Goal: Answer question/provide support: Share knowledge or assist other users

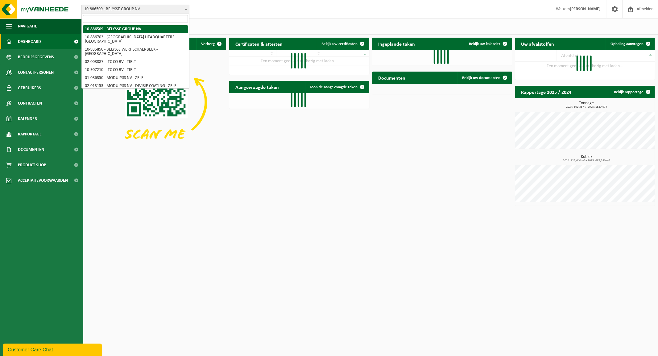
click at [187, 10] on span at bounding box center [186, 9] width 6 height 8
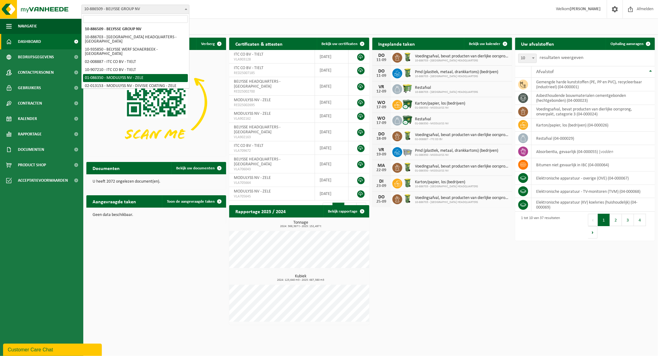
select select "667"
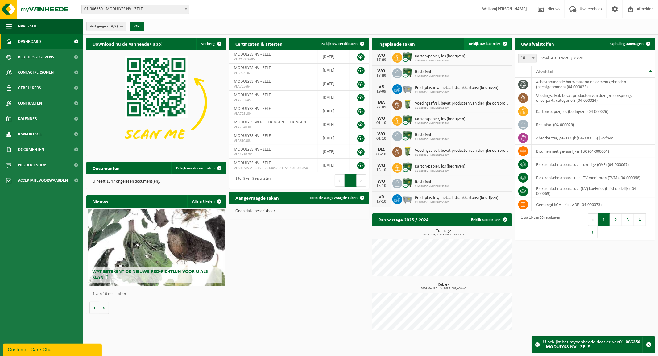
click at [486, 41] on link "Bekijk uw kalender" at bounding box center [488, 44] width 48 height 12
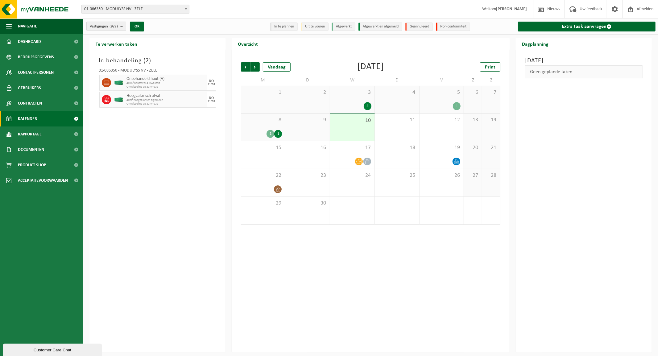
click at [208, 83] on div "11/09" at bounding box center [211, 84] width 7 height 3
click at [210, 81] on div "DO" at bounding box center [211, 81] width 5 height 4
drag, startPoint x: 211, startPoint y: 81, endPoint x: 215, endPoint y: 87, distance: 6.7
click at [215, 87] on div "[DATE]" at bounding box center [211, 83] width 9 height 16
drag, startPoint x: 198, startPoint y: 95, endPoint x: 164, endPoint y: 102, distance: 34.5
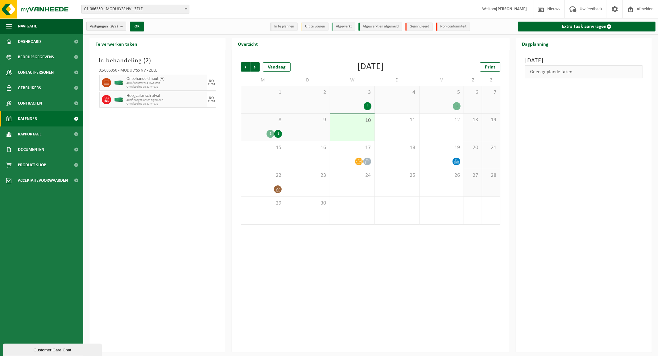
click at [198, 95] on span "Hoogcalorisch afval" at bounding box center [166, 96] width 79 height 5
click at [39, 352] on div "Customer Care Chat" at bounding box center [53, 350] width 90 height 5
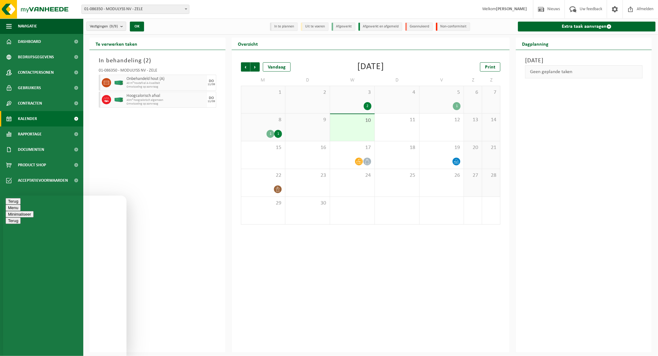
type textarea "Beste, zou de aanvraag kunnen geannulleerd worden voor [DATE]?"
type textarea "Zouden dit willen combineren met een andere containers"
click at [207, 84] on div "[DATE]" at bounding box center [211, 83] width 9 height 16
click at [211, 83] on div "11/09" at bounding box center [211, 84] width 7 height 3
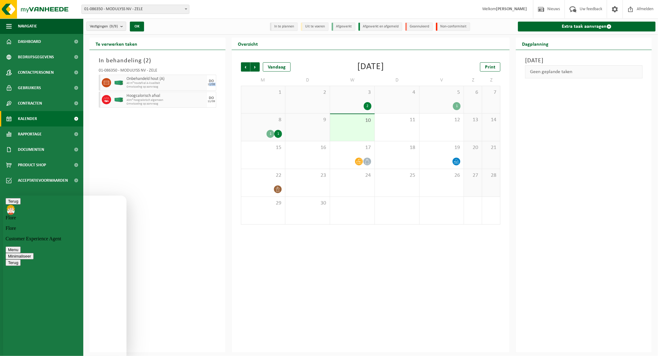
click at [211, 83] on div "11/09" at bounding box center [211, 84] width 7 height 3
click at [181, 82] on span "40 m³ houtafval A-kwaliteit" at bounding box center [166, 83] width 79 height 4
click at [134, 81] on span "Onbehandeld hout (A)" at bounding box center [166, 79] width 79 height 5
click at [107, 81] on icon at bounding box center [107, 83] width 6 height 6
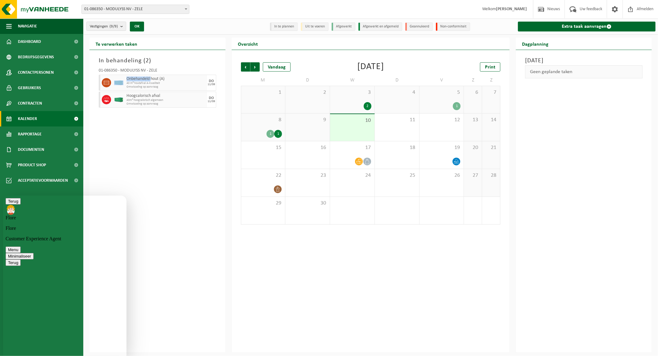
click at [107, 81] on icon at bounding box center [107, 83] width 6 height 6
click at [139, 81] on span "40 m³ houtafval A-kwaliteit" at bounding box center [166, 83] width 79 height 4
click at [119, 100] on img at bounding box center [118, 100] width 9 height 5
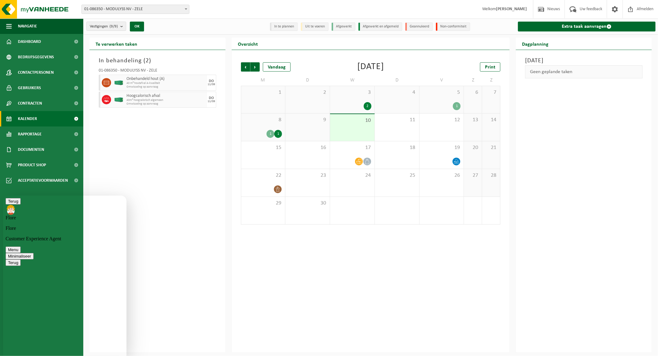
click at [215, 81] on div "[DATE]" at bounding box center [211, 83] width 9 height 16
type textarea "Ikzelf kan deze niet annuleren in het platform"
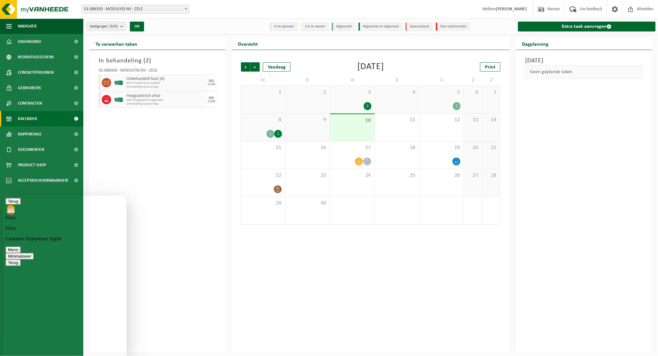
scroll to position [116, 0]
type textarea "zou je beiden kunnen verwijderen aub"
type textarea "ik vraag ze dan opnieuw aan"
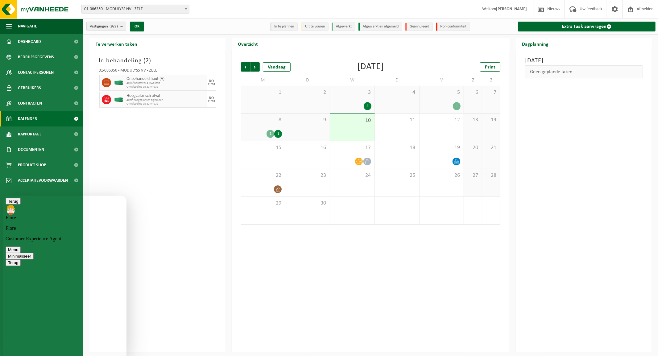
scroll to position [180, 0]
